Goal: Find specific page/section: Find specific page/section

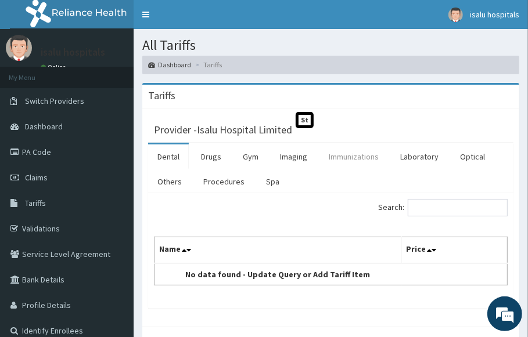
click at [369, 154] on link "Immunizations" at bounding box center [353, 157] width 69 height 24
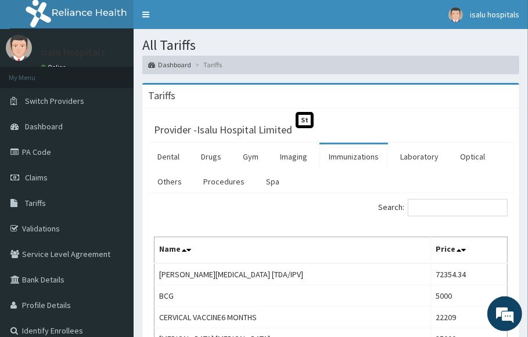
click at [449, 209] on input "Search:" at bounding box center [458, 207] width 100 height 17
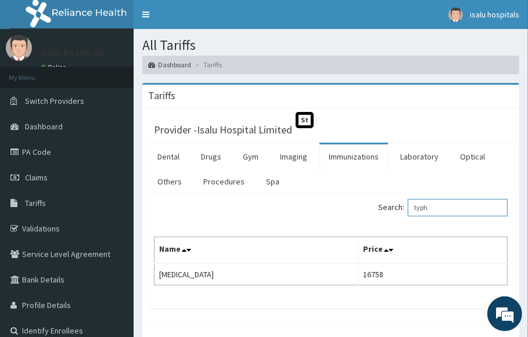
type input "typh"
